Goal: Transaction & Acquisition: Purchase product/service

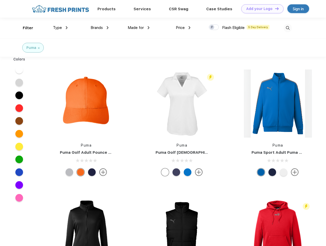
scroll to position [0, 0]
click at [261, 9] on link "Add your Logo Design Tool" at bounding box center [262, 8] width 42 height 9
click at [0, 0] on div "Design Tool" at bounding box center [0, 0] width 0 height 0
click at [275, 8] on link "Add your Logo Design Tool" at bounding box center [262, 8] width 42 height 9
click at [25, 28] on div "Filter" at bounding box center [28, 28] width 10 height 6
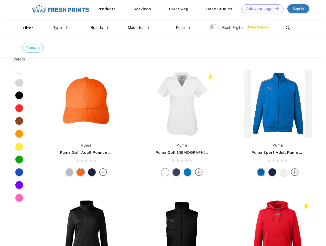
click at [60, 28] on span "Type" at bounding box center [57, 27] width 9 height 5
click at [100, 28] on span "Brands" at bounding box center [97, 27] width 12 height 5
click at [139, 28] on span "Made for" at bounding box center [136, 27] width 16 height 5
click at [183, 28] on span "Price" at bounding box center [180, 27] width 9 height 5
click at [214, 27] on div at bounding box center [214, 27] width 10 height 6
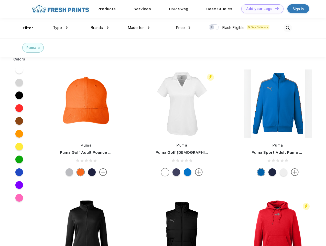
click at [212, 27] on input "checkbox" at bounding box center [210, 25] width 3 height 3
click at [288, 28] on img at bounding box center [288, 28] width 8 height 8
